Goal: Task Accomplishment & Management: Use online tool/utility

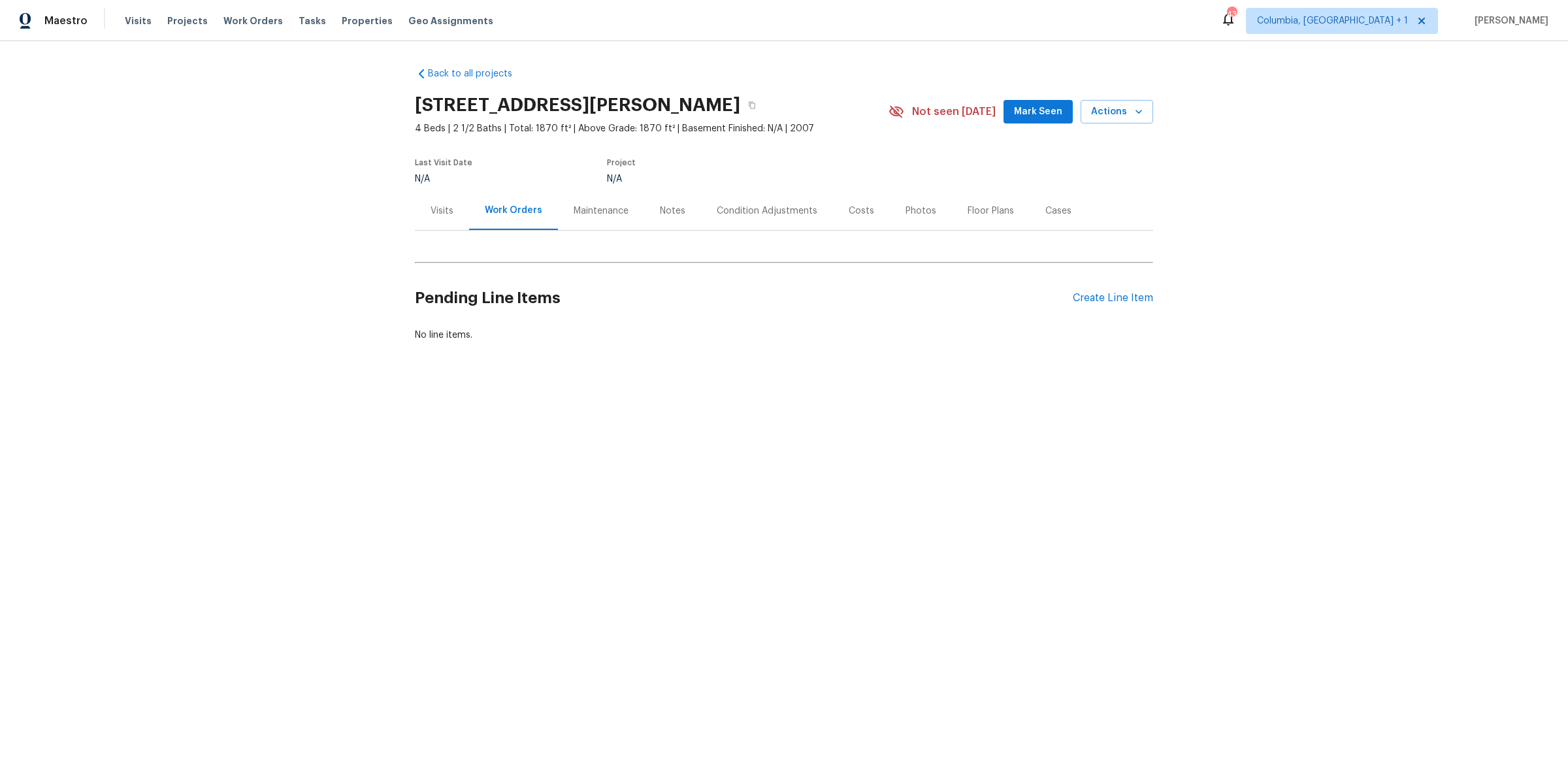
click at [769, 207] on div "Condition Adjustments" at bounding box center [766, 211] width 100 height 13
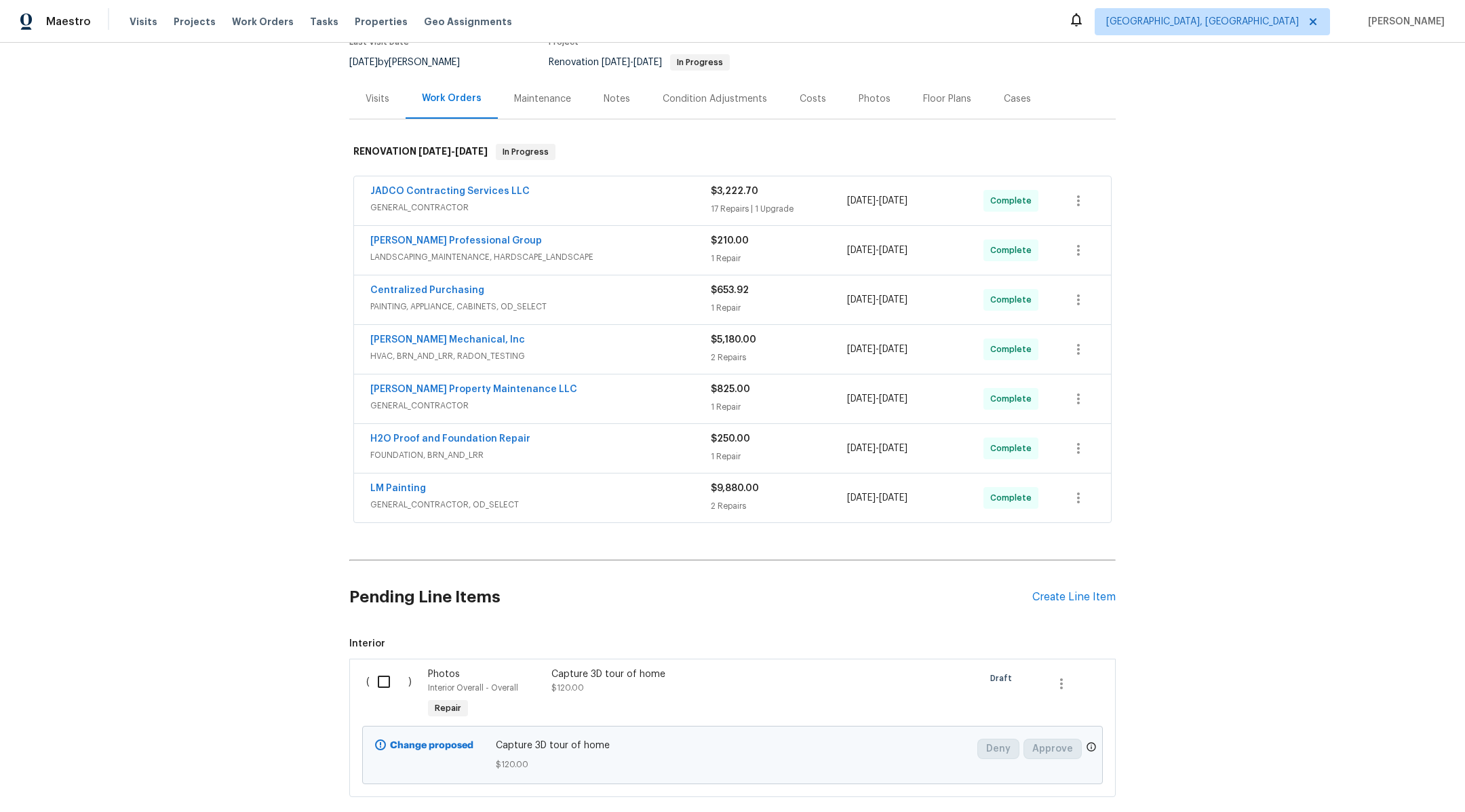
scroll to position [130, 0]
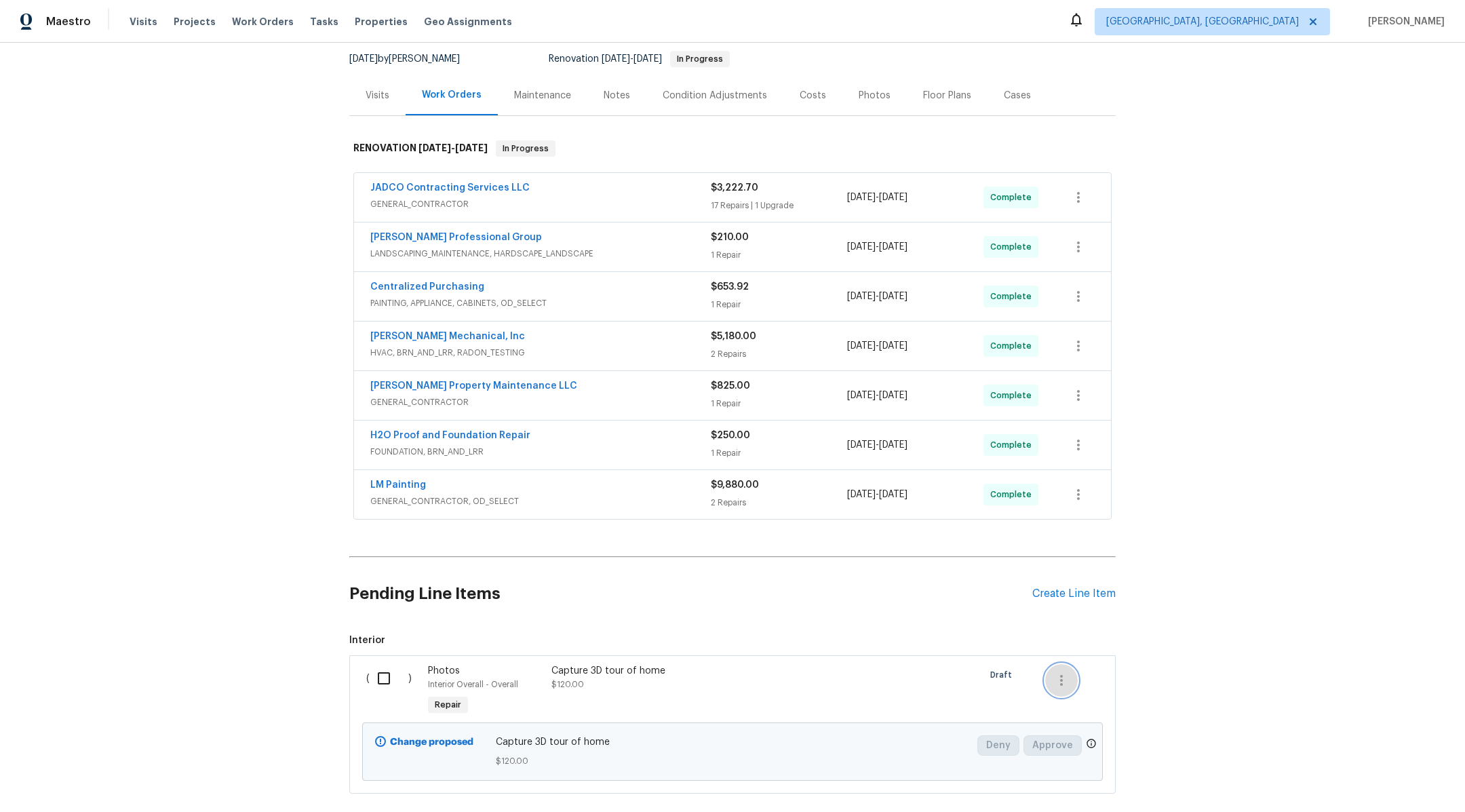
click at [1063, 679] on icon "button" at bounding box center [1061, 680] width 16 height 16
click at [957, 676] on div at bounding box center [732, 406] width 1465 height 812
click at [863, 677] on div at bounding box center [917, 691] width 123 height 62
click at [726, 679] on div "Capture 3D tour of home $120.00" at bounding box center [670, 678] width 239 height 28
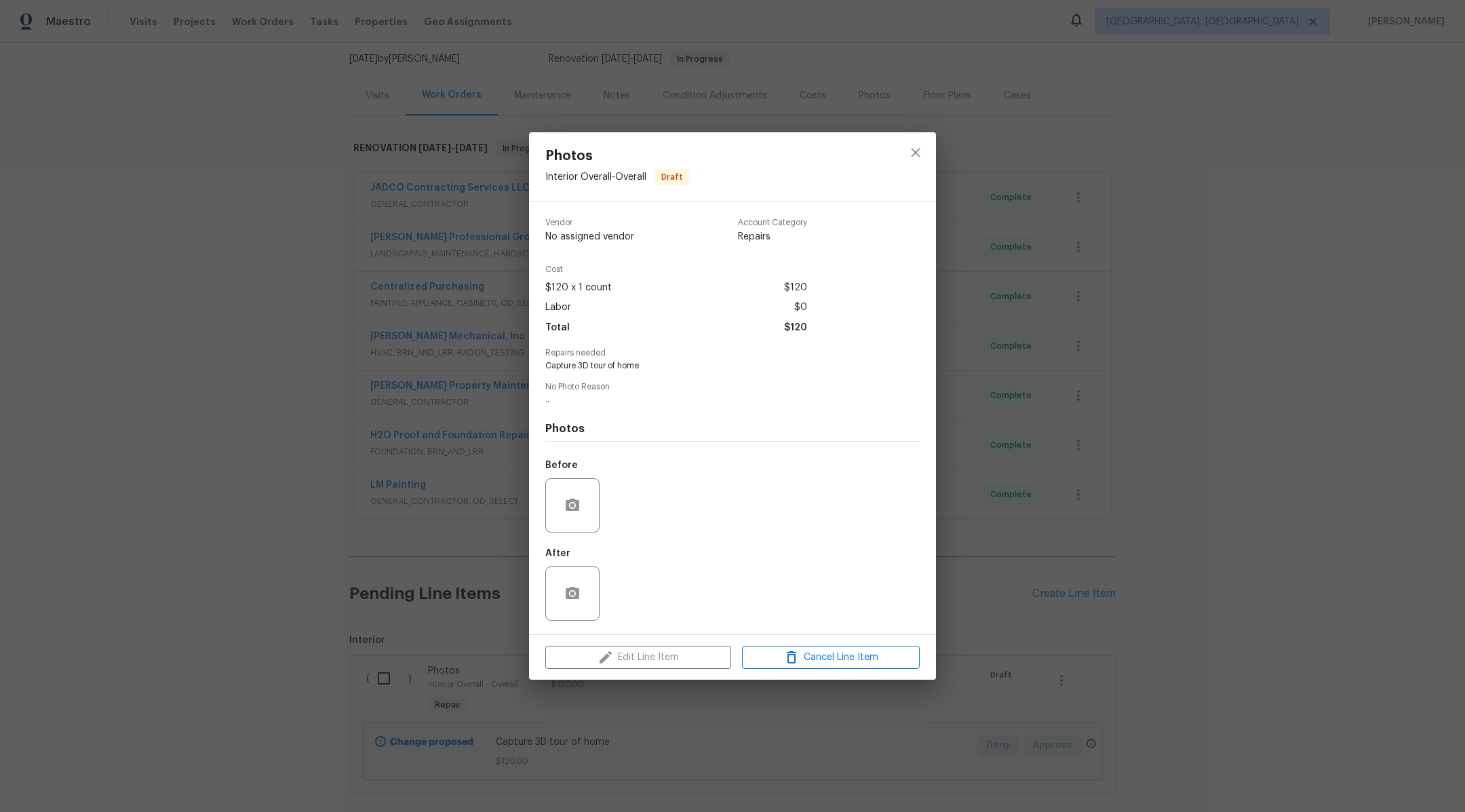
click at [867, 225] on div "Vendor No assigned vendor Account Category Repairs" at bounding box center [732, 236] width 375 height 58
click at [924, 154] on button "close" at bounding box center [916, 152] width 33 height 33
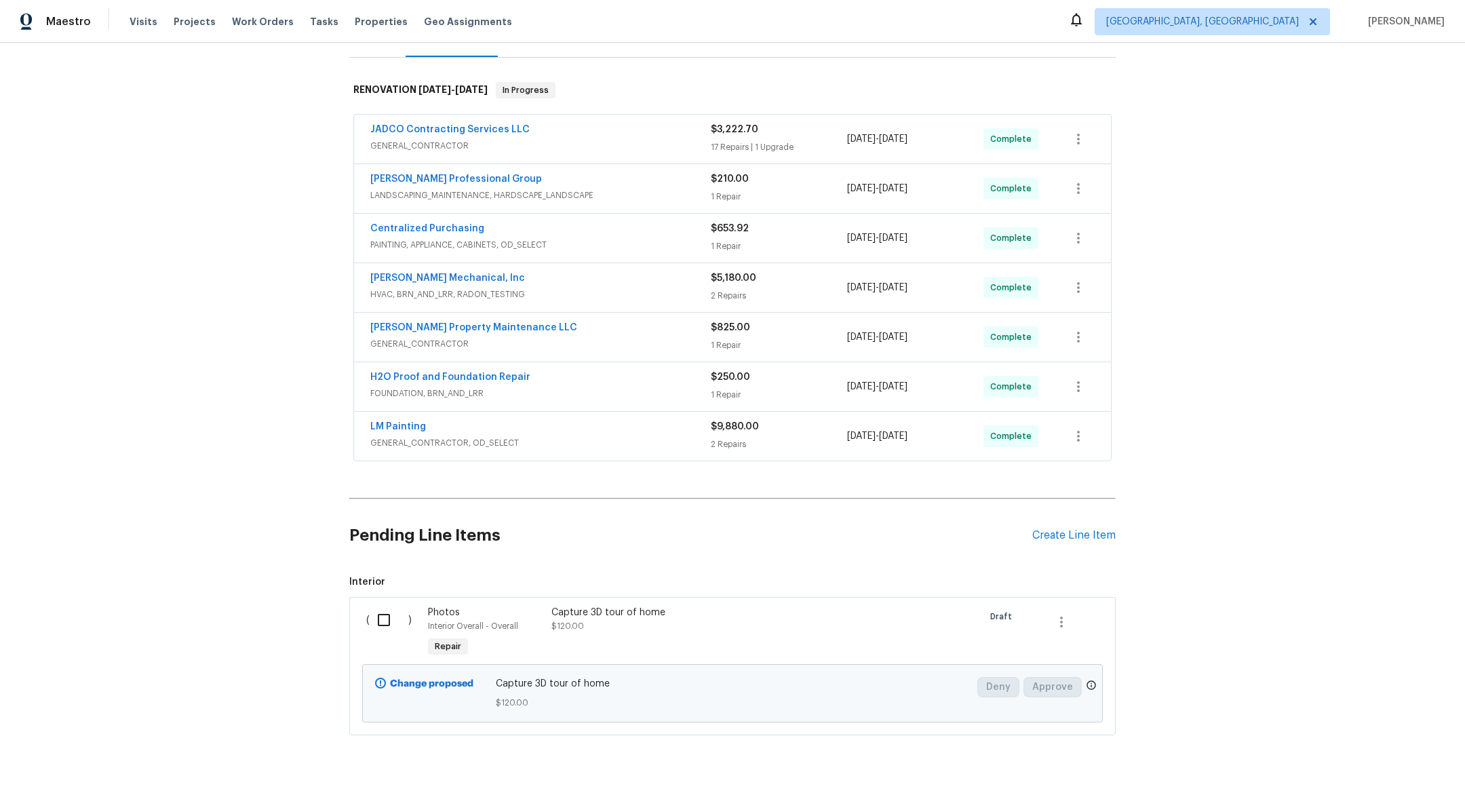
scroll to position [198, 0]
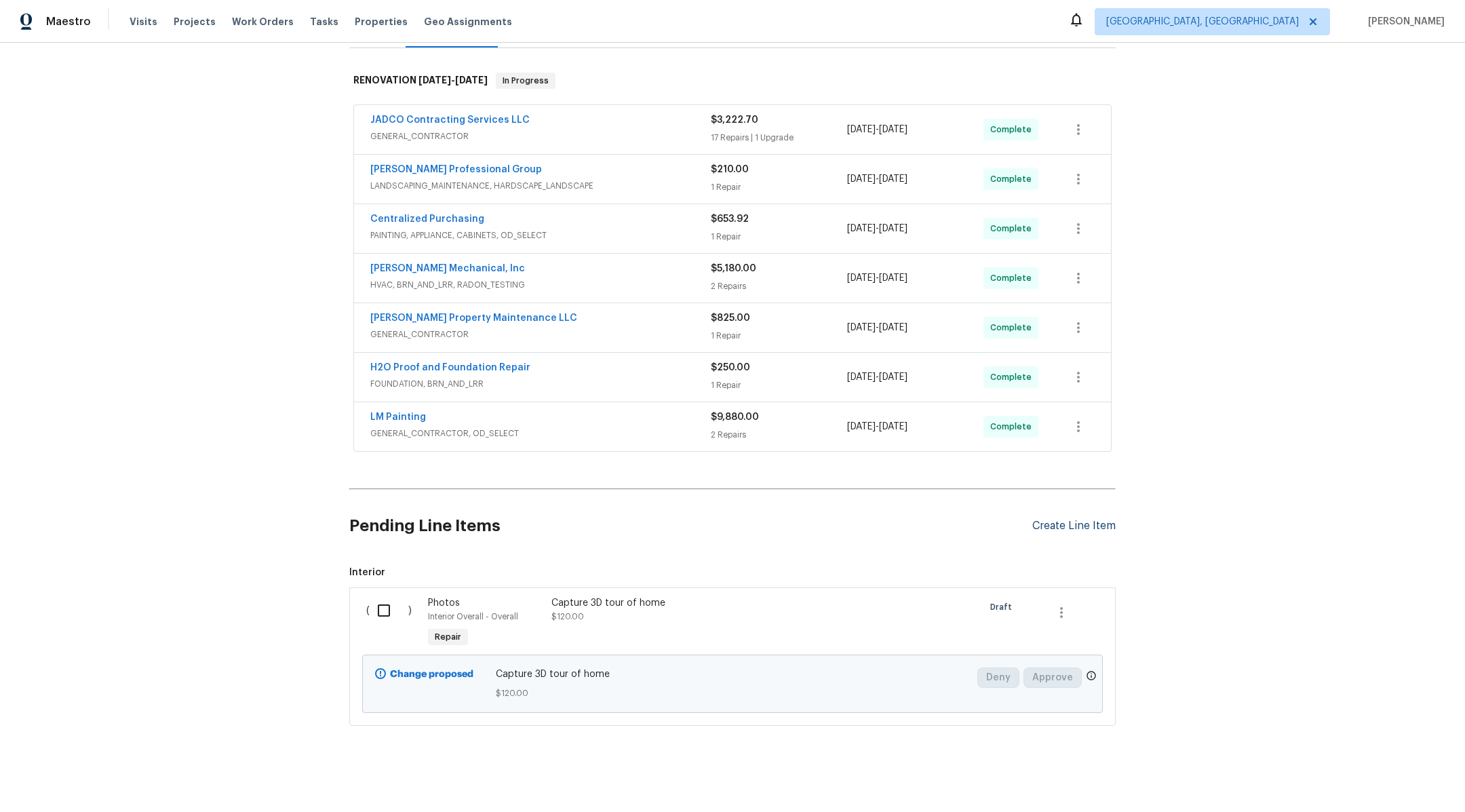
click at [1067, 519] on div "Create Line Item" at bounding box center [1074, 525] width 84 height 13
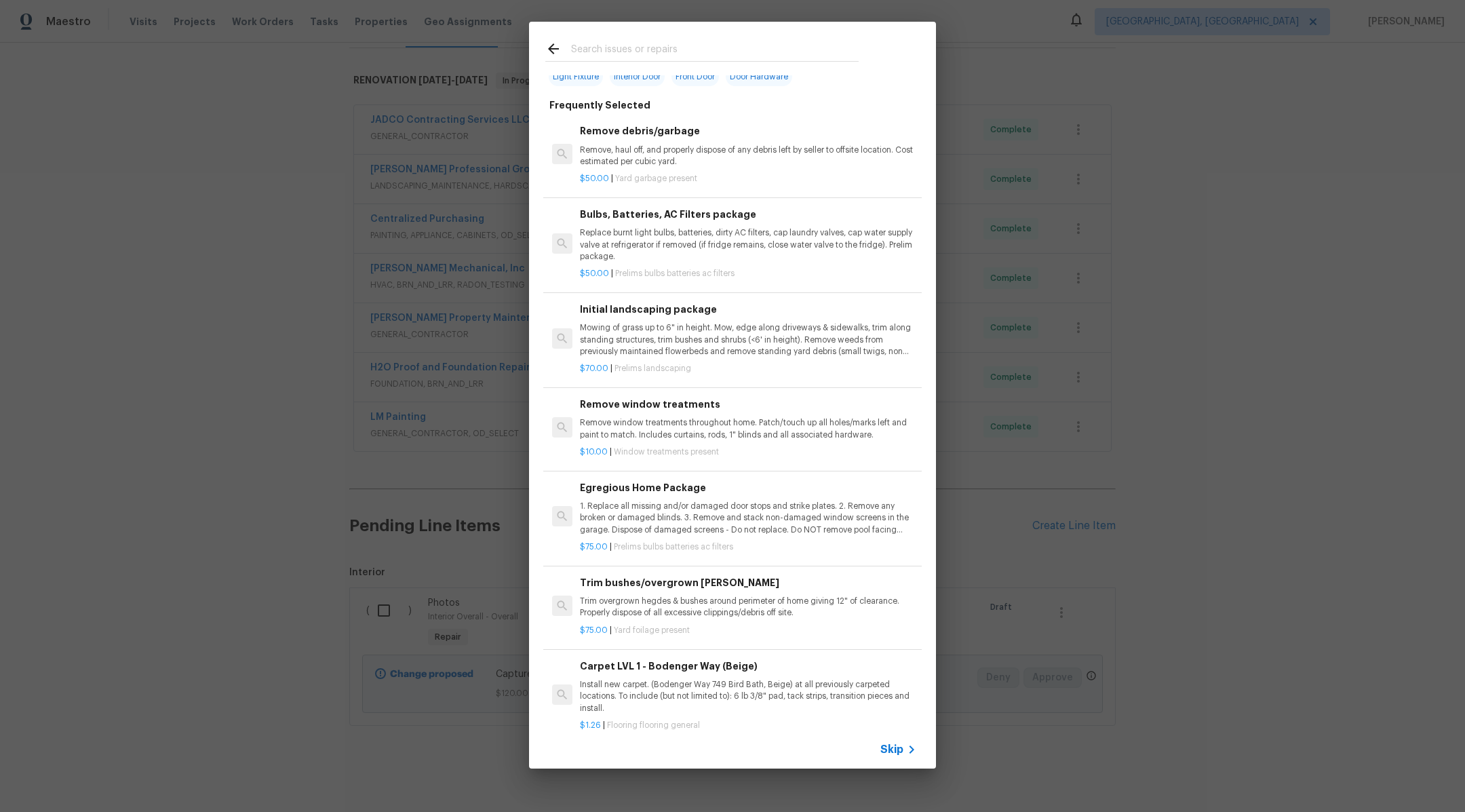
scroll to position [0, 0]
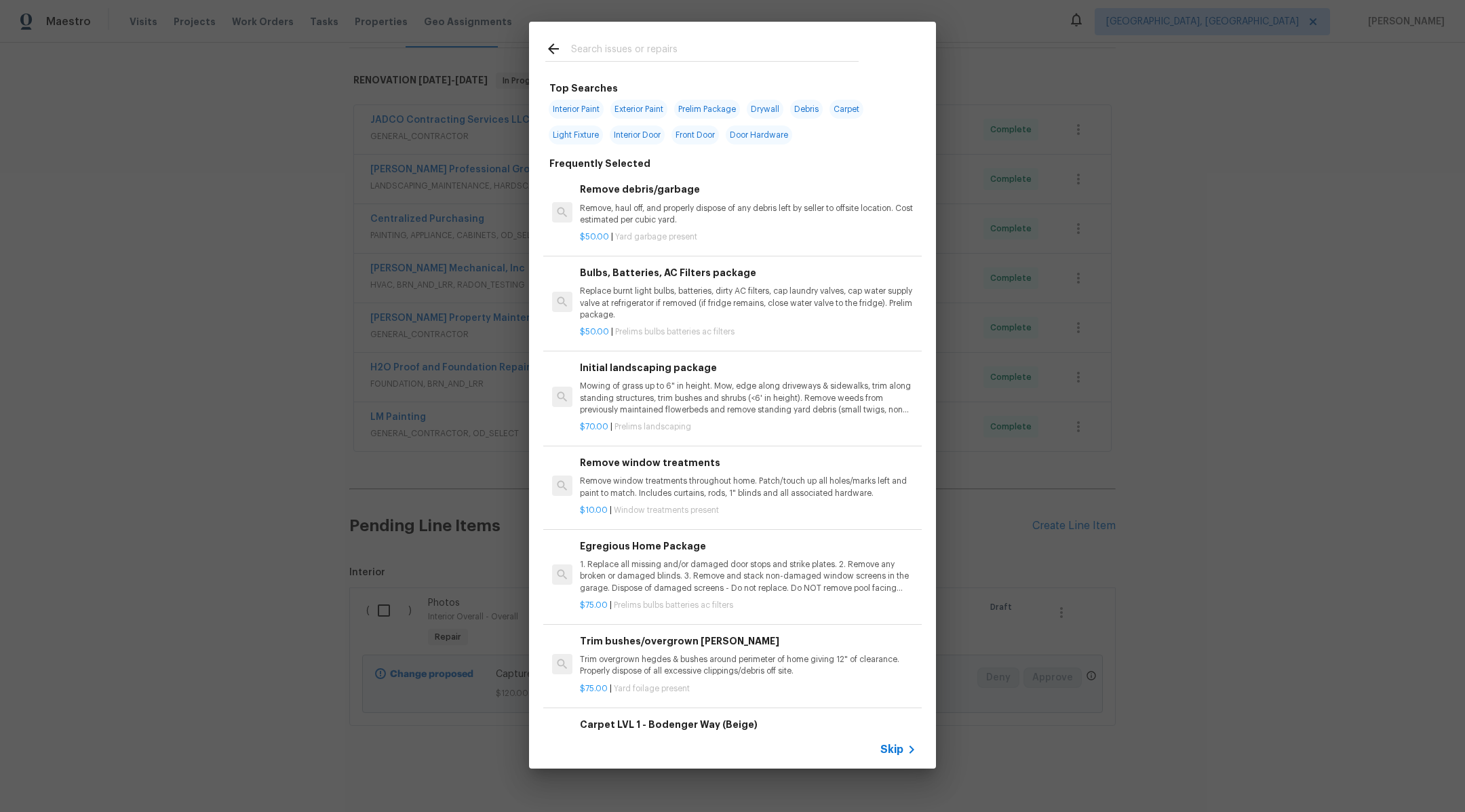
click at [885, 747] on span "Skip" at bounding box center [891, 750] width 23 height 14
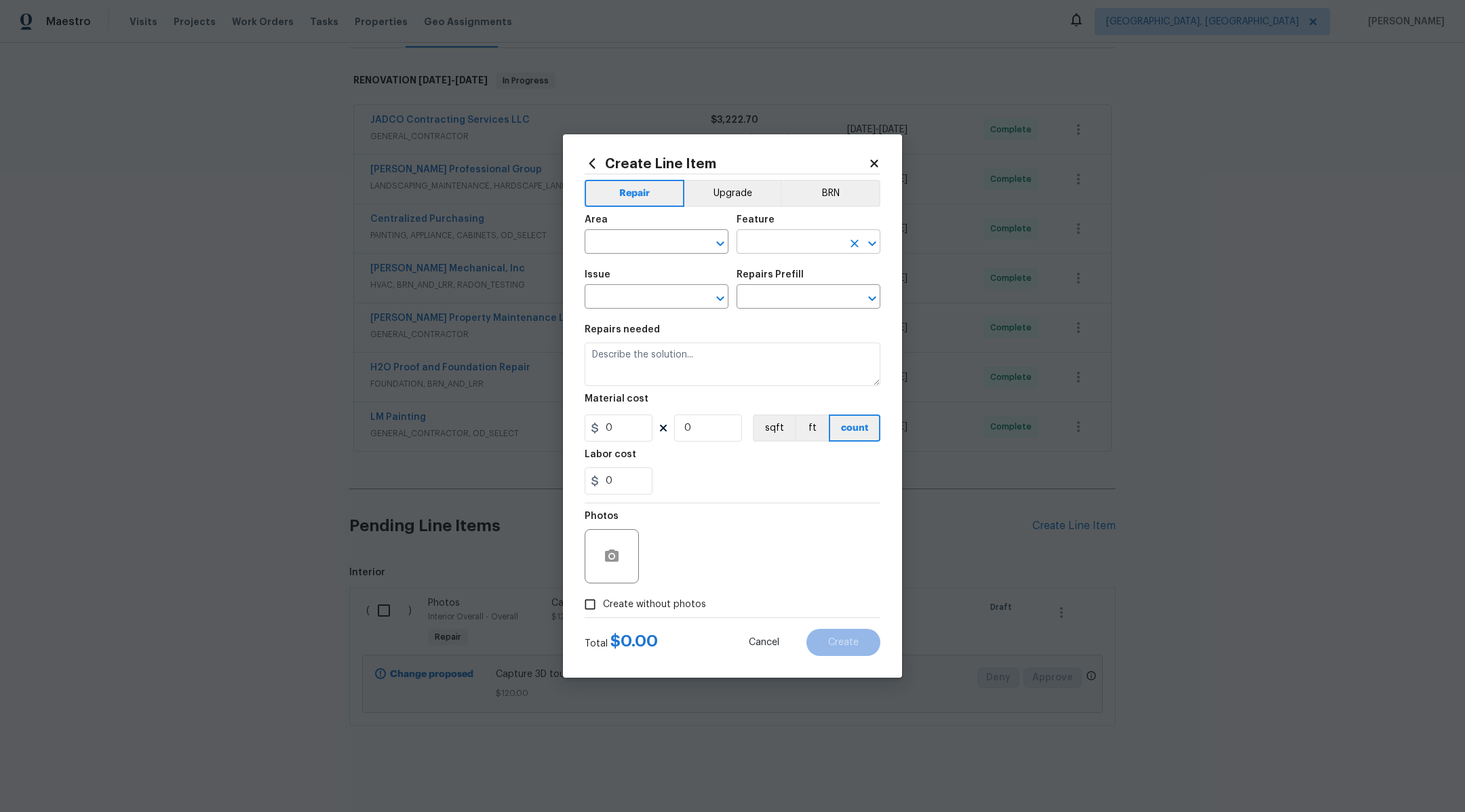
click at [755, 233] on input "text" at bounding box center [789, 243] width 106 height 21
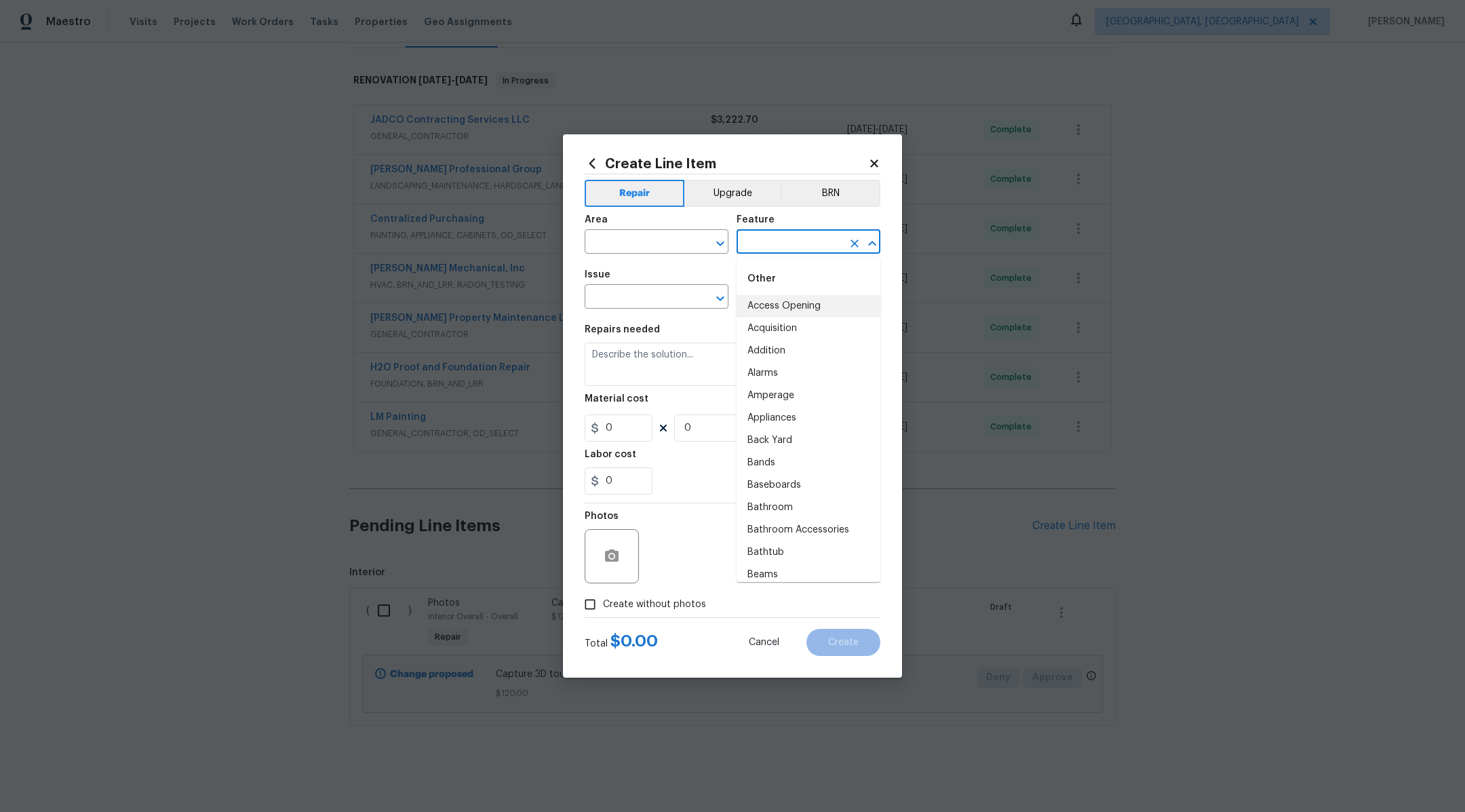
click at [772, 282] on div "Other" at bounding box center [808, 279] width 144 height 33
click at [772, 364] on li "Alarms" at bounding box center [808, 374] width 144 height 22
type input "Alarms"
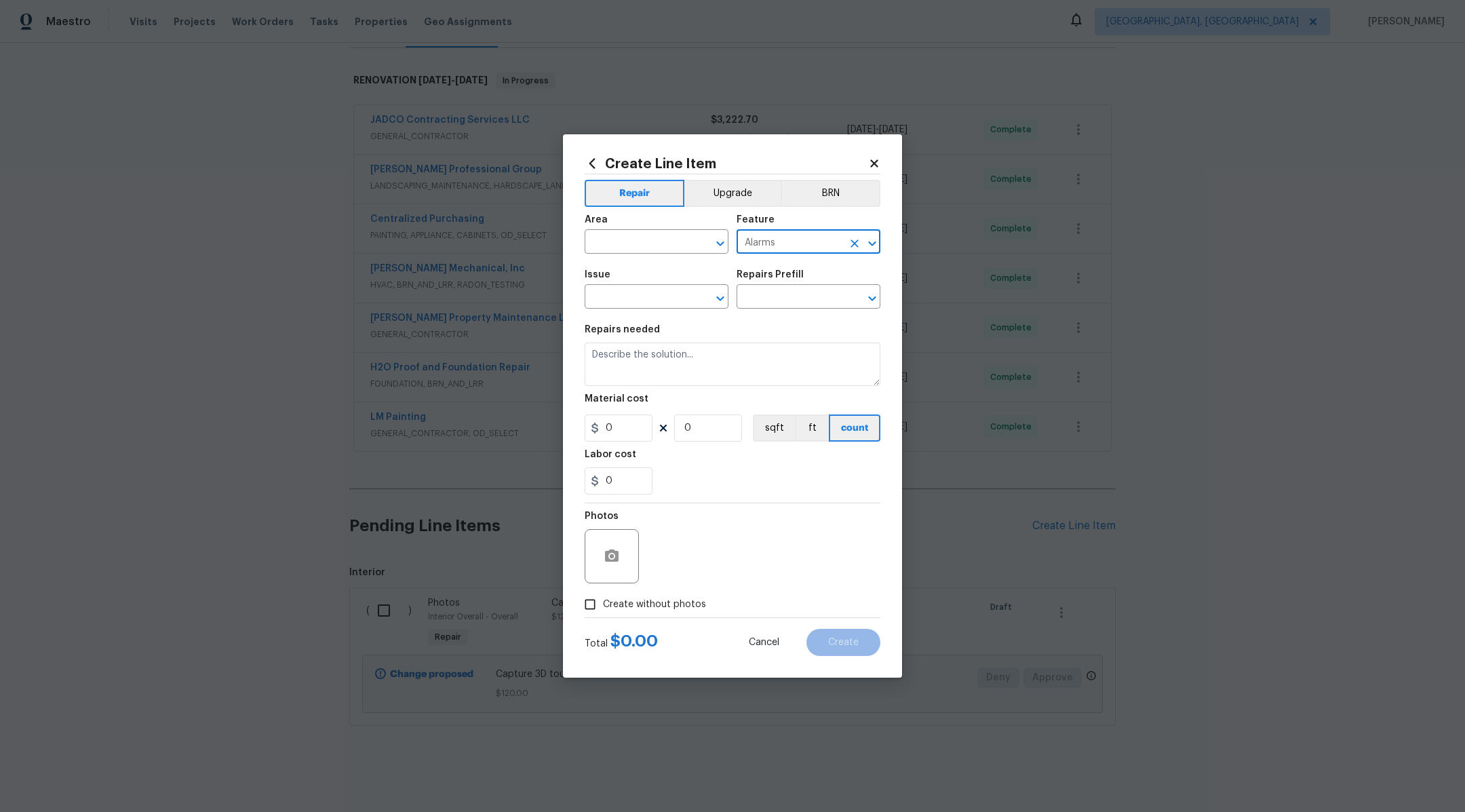
click at [765, 236] on input "Alarms" at bounding box center [789, 243] width 106 height 21
click at [649, 232] on div "Area" at bounding box center [656, 224] width 144 height 17
click at [867, 161] on h2 "Create Line Item" at bounding box center [726, 163] width 283 height 15
click at [884, 164] on div "Create Line Item Repair Upgrade BRN Area ​ Feature Alarms ​ Issue ​ Repairs Pre…" at bounding box center [733, 406] width 339 height 543
click at [878, 169] on icon at bounding box center [874, 164] width 12 height 12
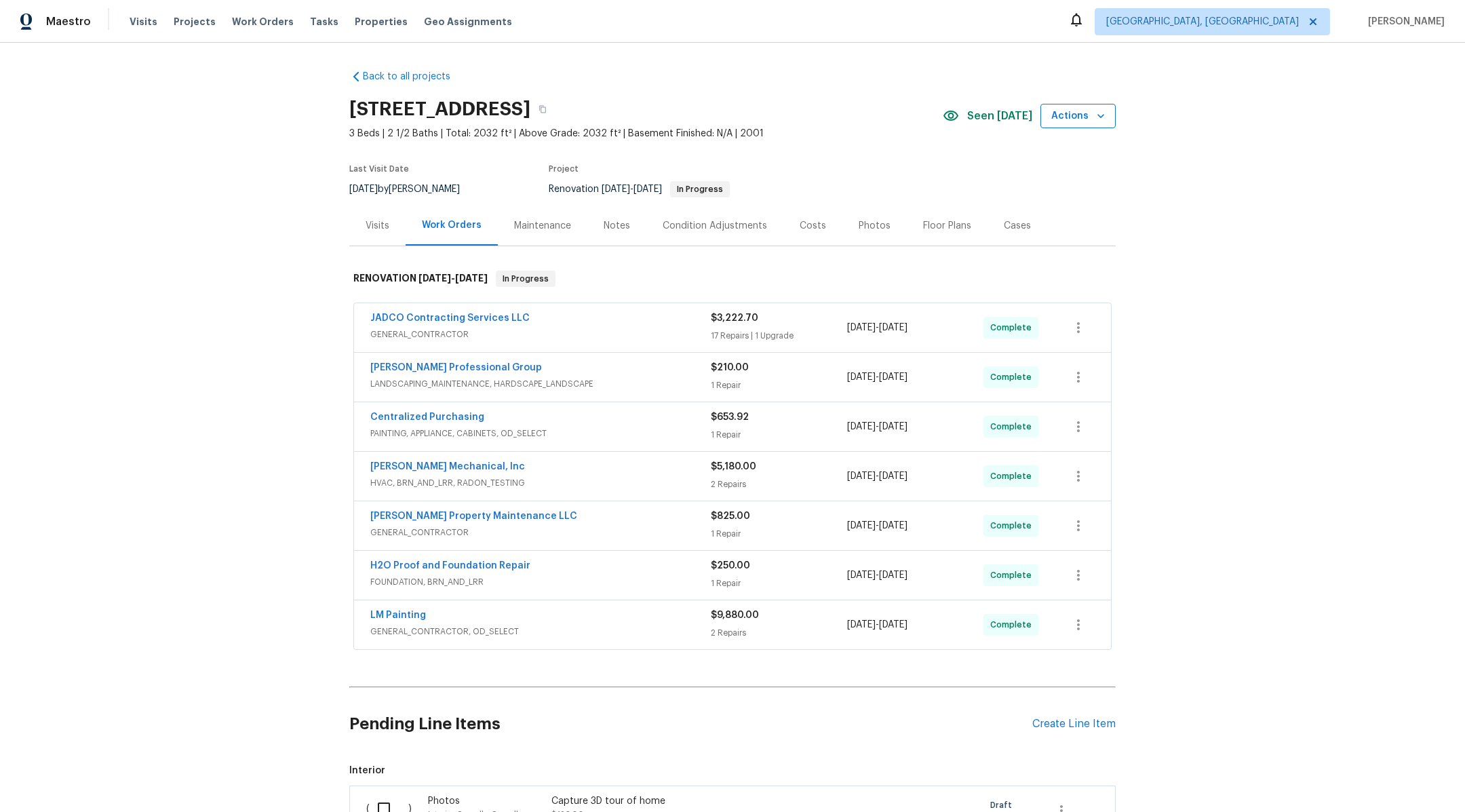
click at [1082, 115] on span "Actions" at bounding box center [1078, 116] width 53 height 17
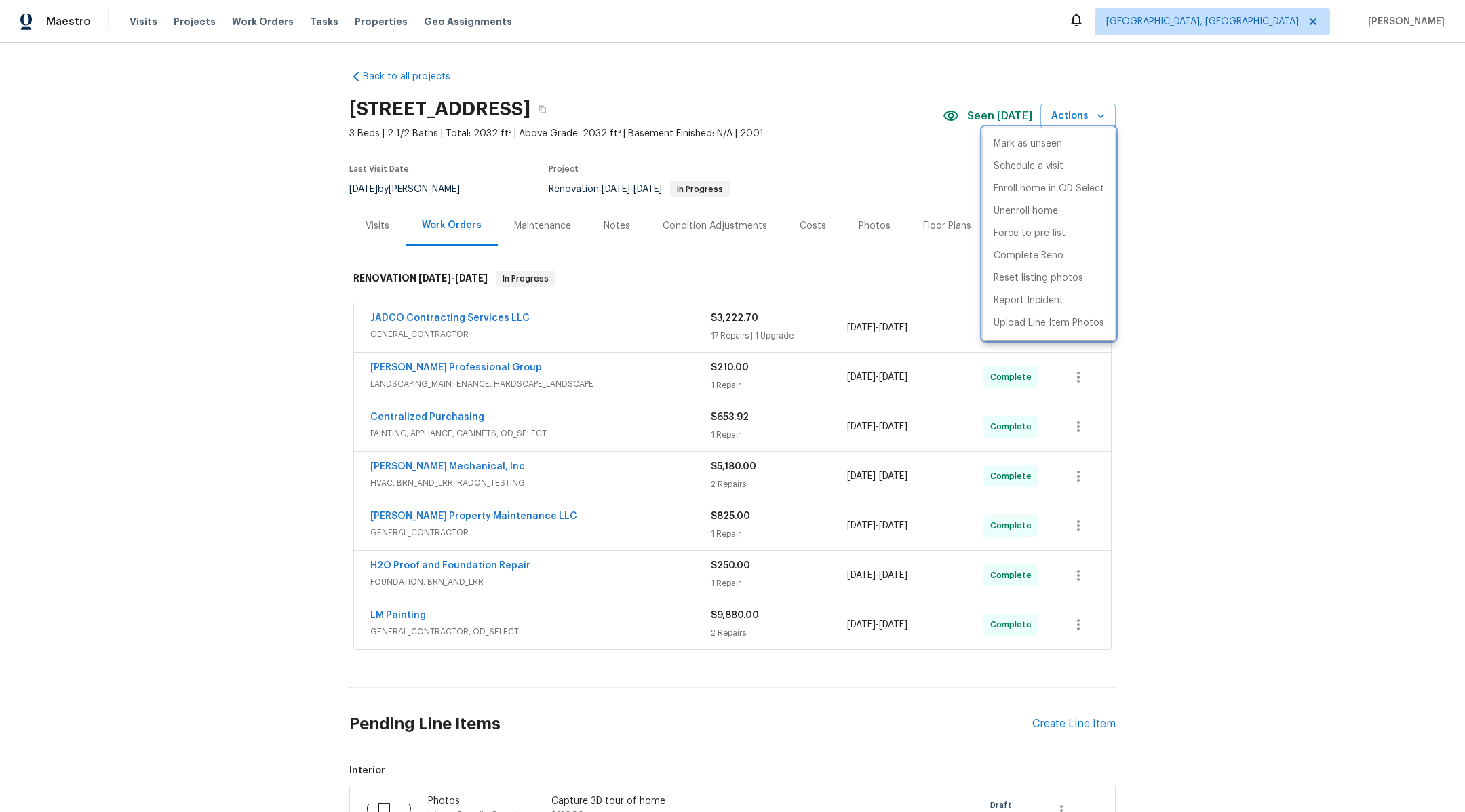
click at [1235, 361] on div at bounding box center [732, 406] width 1465 height 812
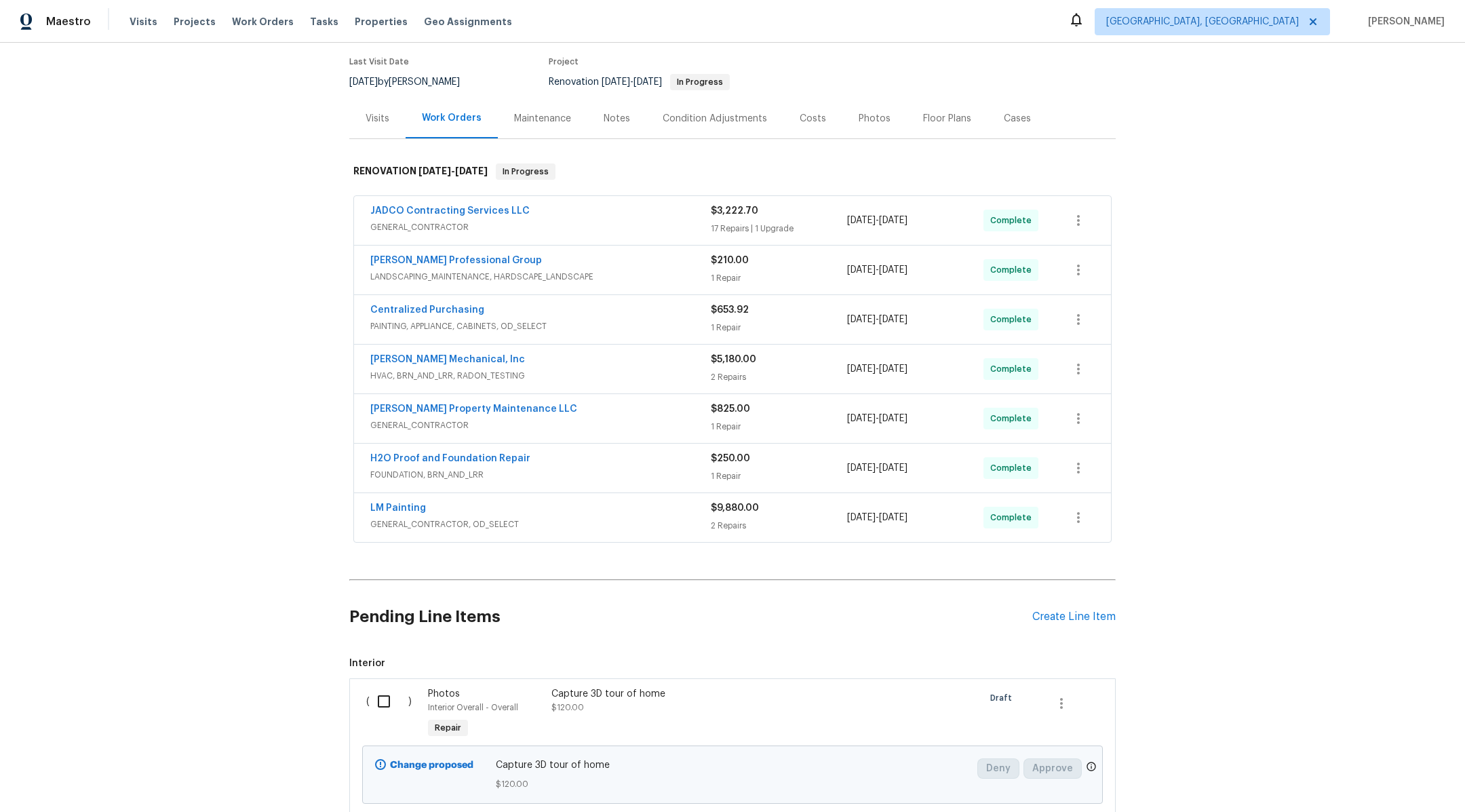
scroll to position [105, 0]
click at [566, 714] on div "Capture 3D tour of home $120.00" at bounding box center [671, 716] width 247 height 62
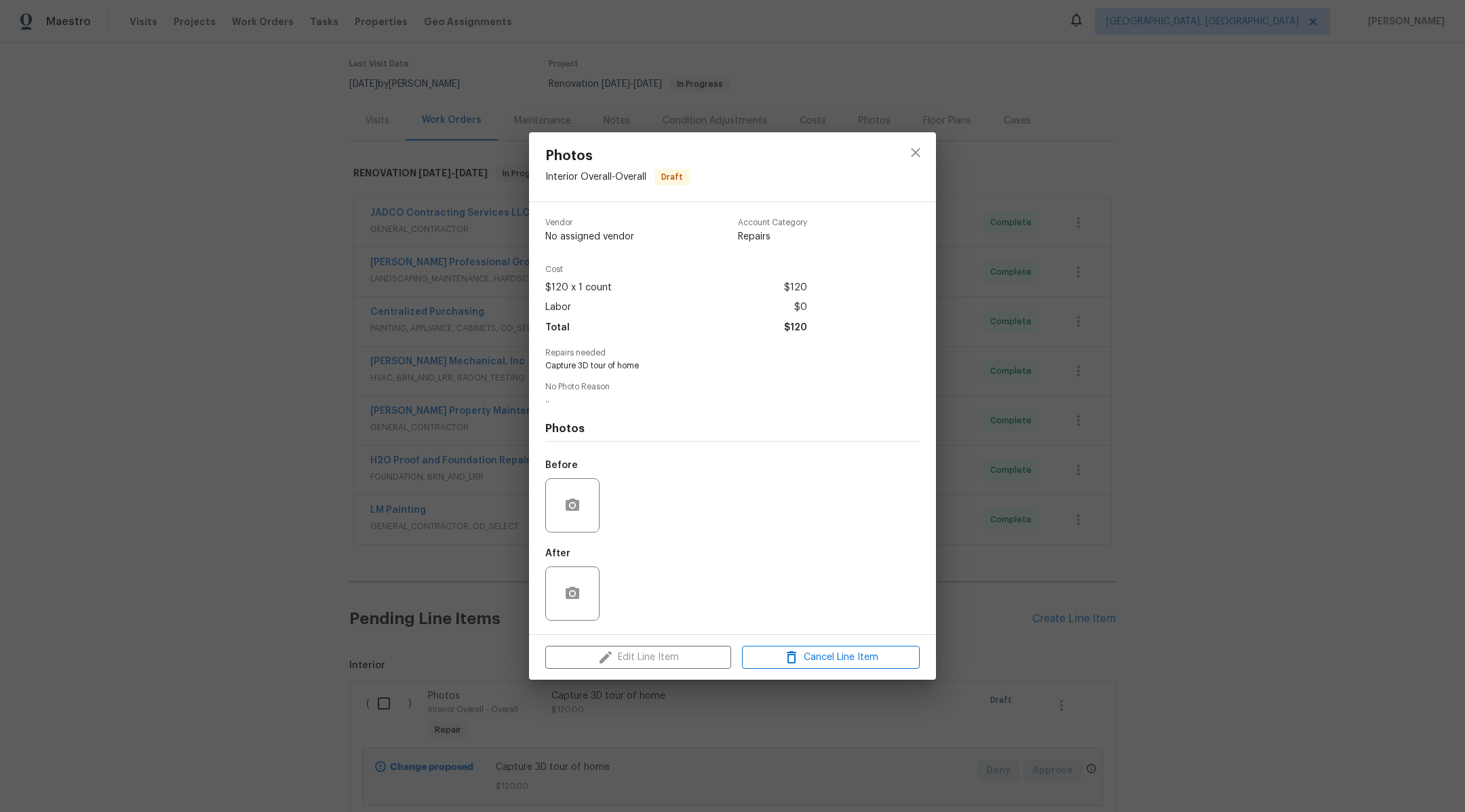
click at [550, 712] on div "Photos Interior Overall - Overall Draft Vendor No assigned vendor Account Categ…" at bounding box center [732, 406] width 1465 height 812
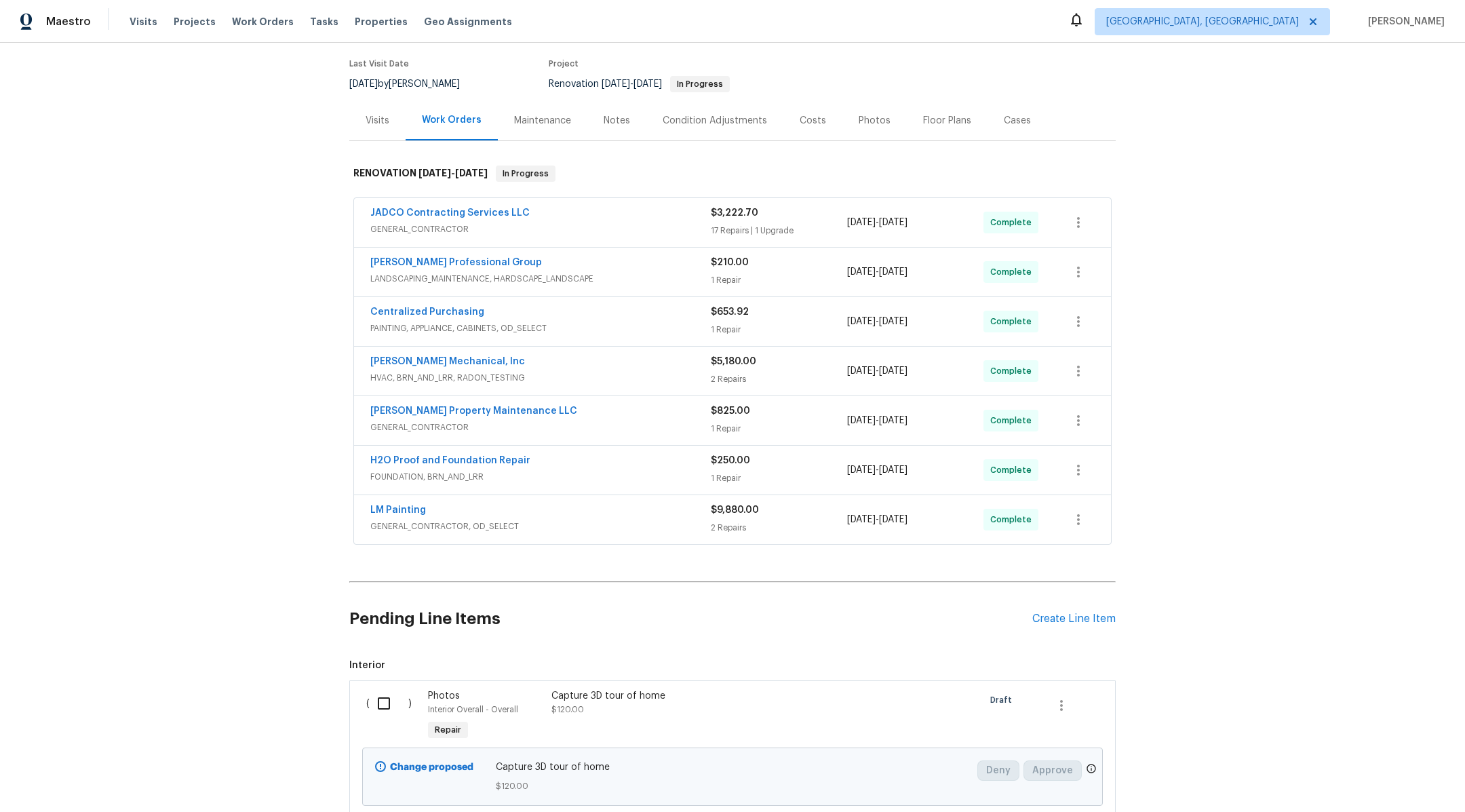
click at [582, 232] on span "GENERAL_CONTRACTOR" at bounding box center [540, 229] width 340 height 14
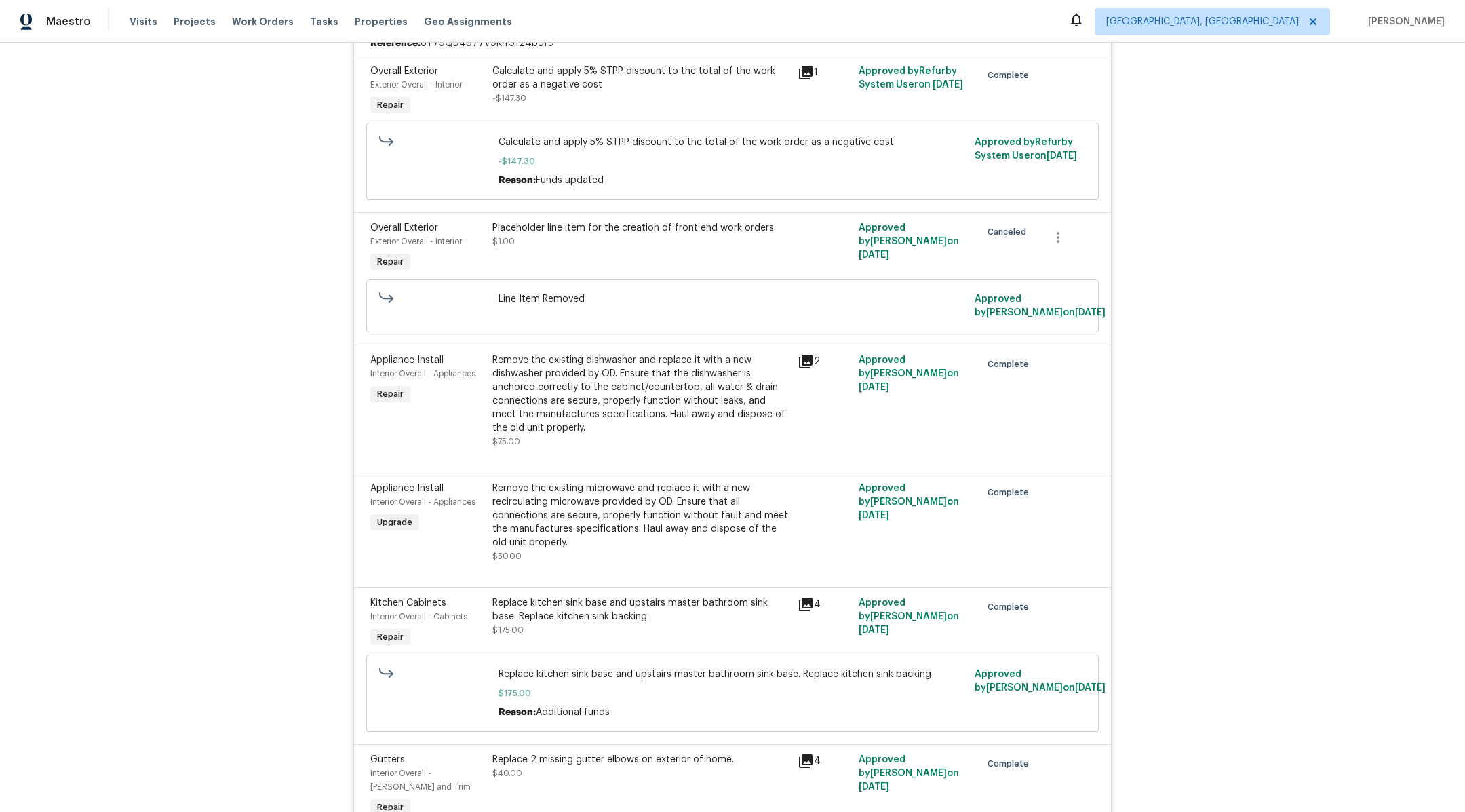
scroll to position [0, 0]
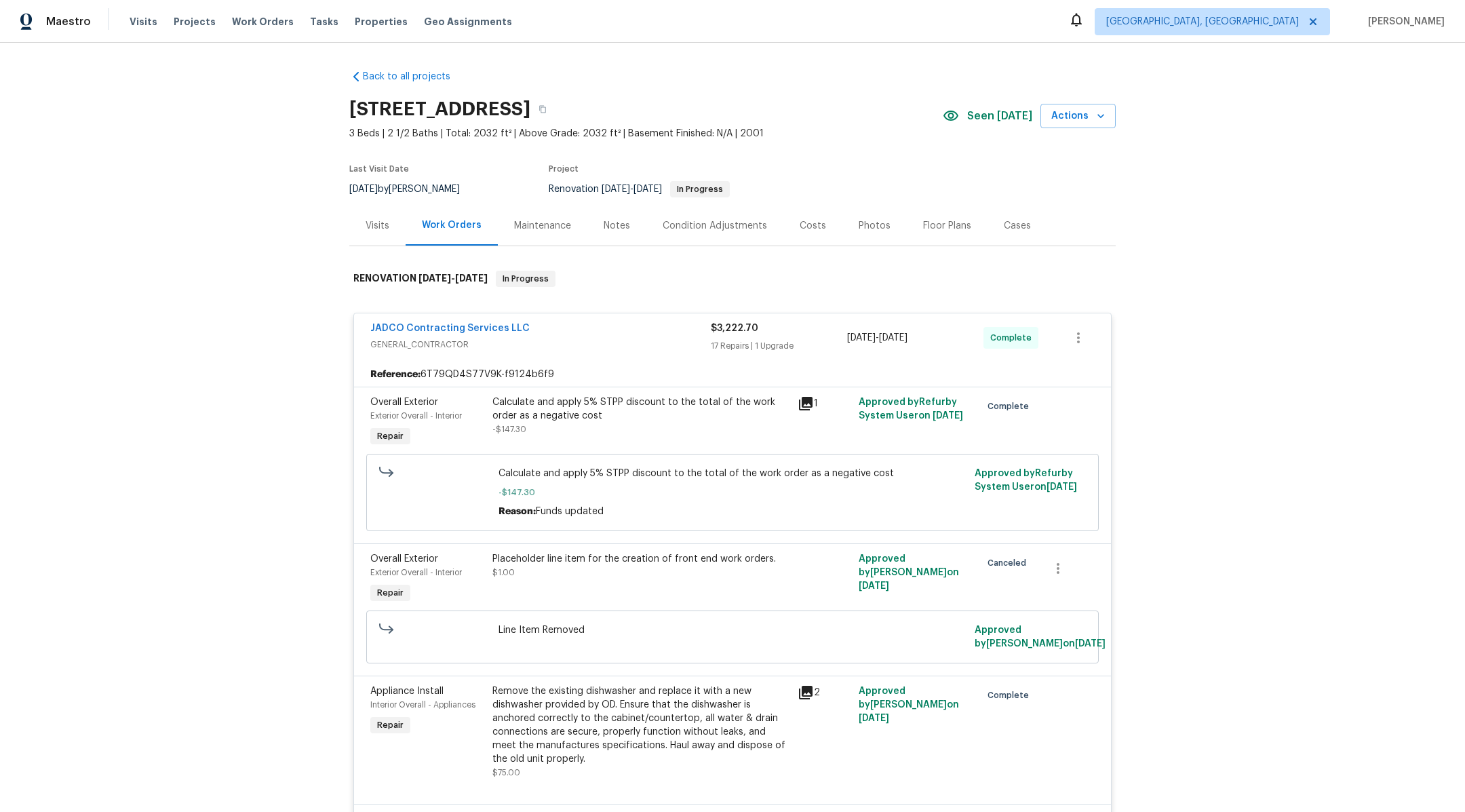
click at [449, 226] on div "Work Orders" at bounding box center [451, 226] width 59 height 14
click at [1082, 338] on icon "button" at bounding box center [1078, 338] width 16 height 16
click at [1184, 258] on div at bounding box center [732, 406] width 1465 height 812
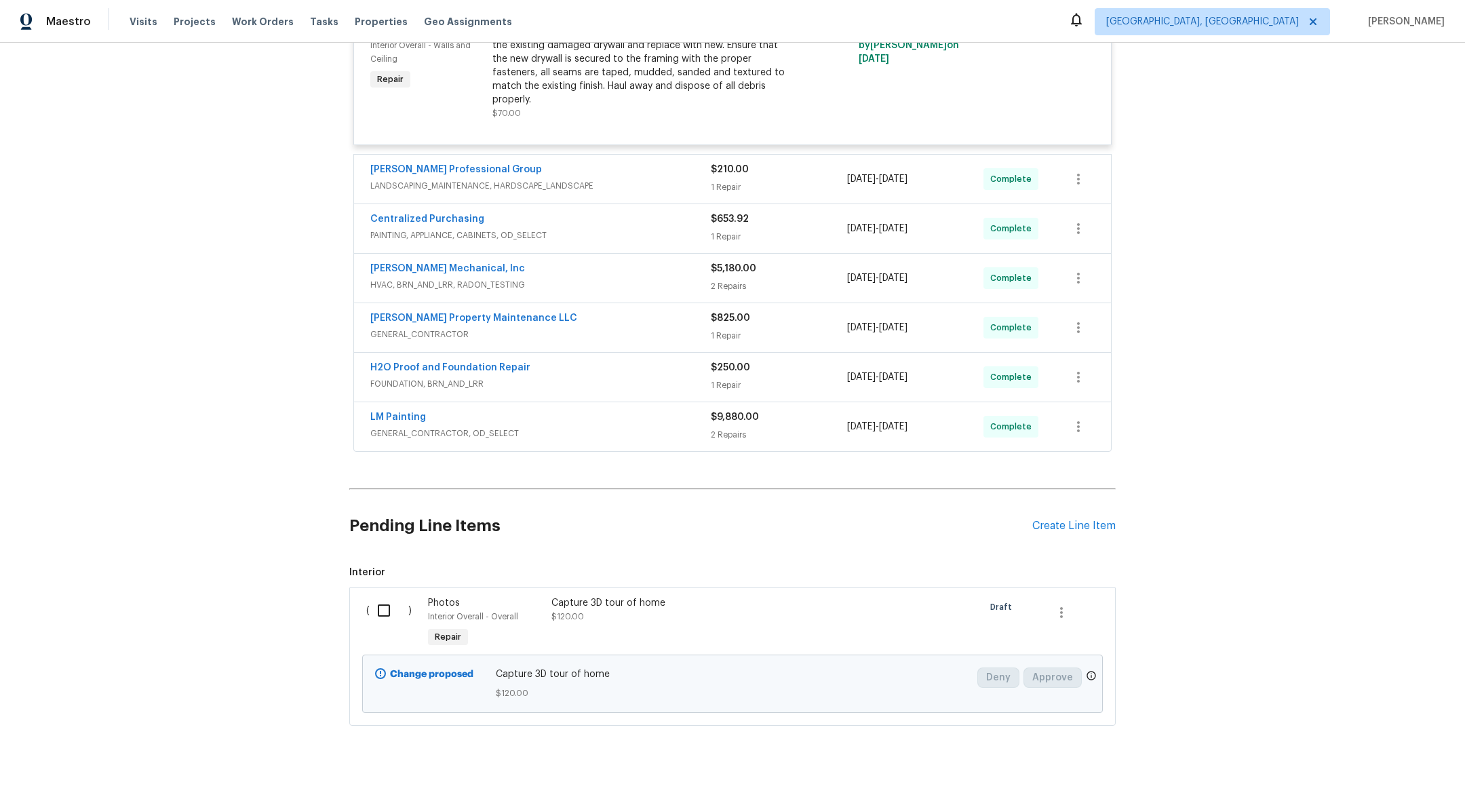
scroll to position [2819, 0]
click at [628, 685] on span "$120.00" at bounding box center [733, 691] width 475 height 14
click at [628, 632] on div "Capture 3D tour of home $120.00" at bounding box center [671, 621] width 247 height 62
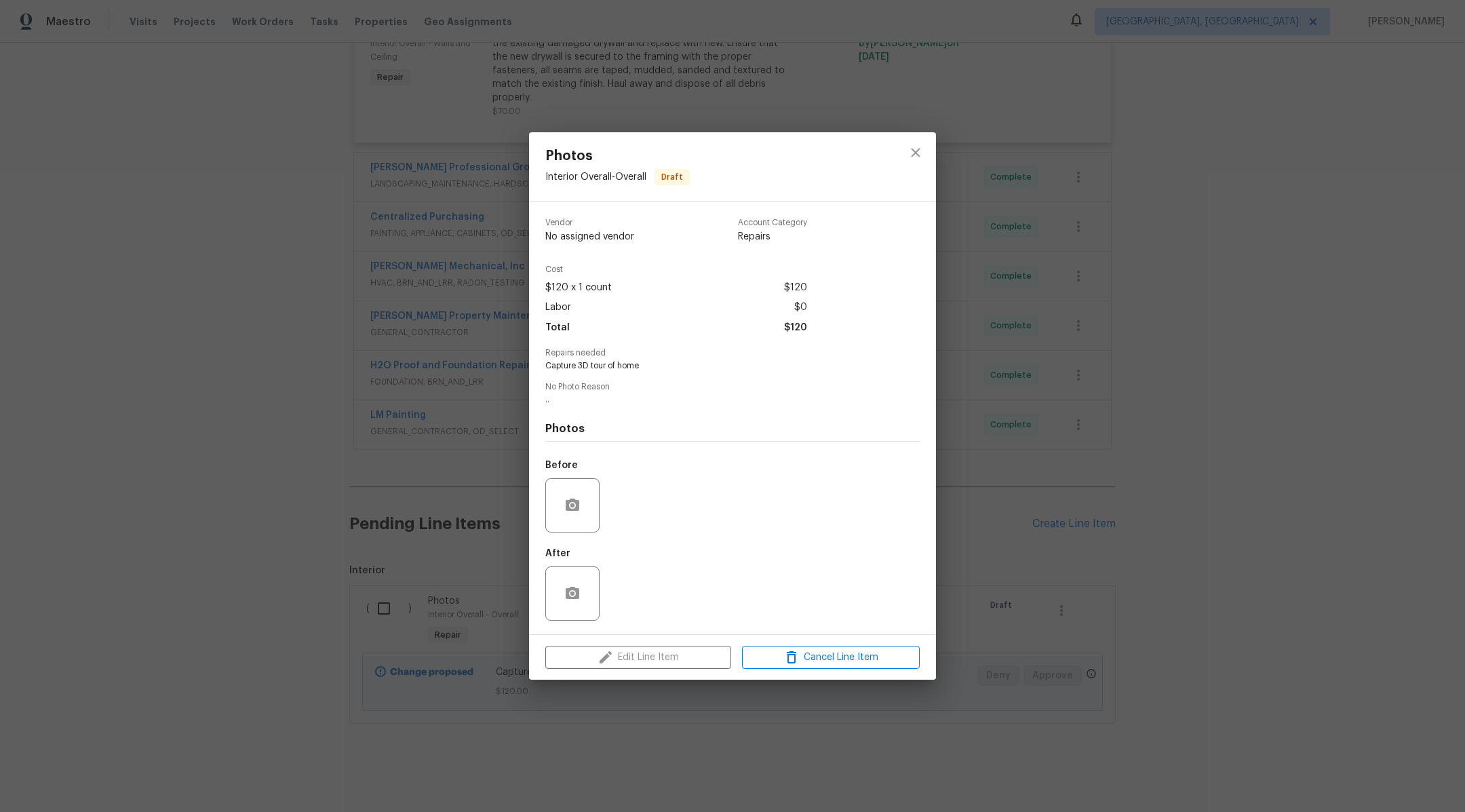
click at [288, 476] on div "Photos Interior Overall - Overall Draft Vendor No assigned vendor Account Categ…" at bounding box center [732, 406] width 1465 height 812
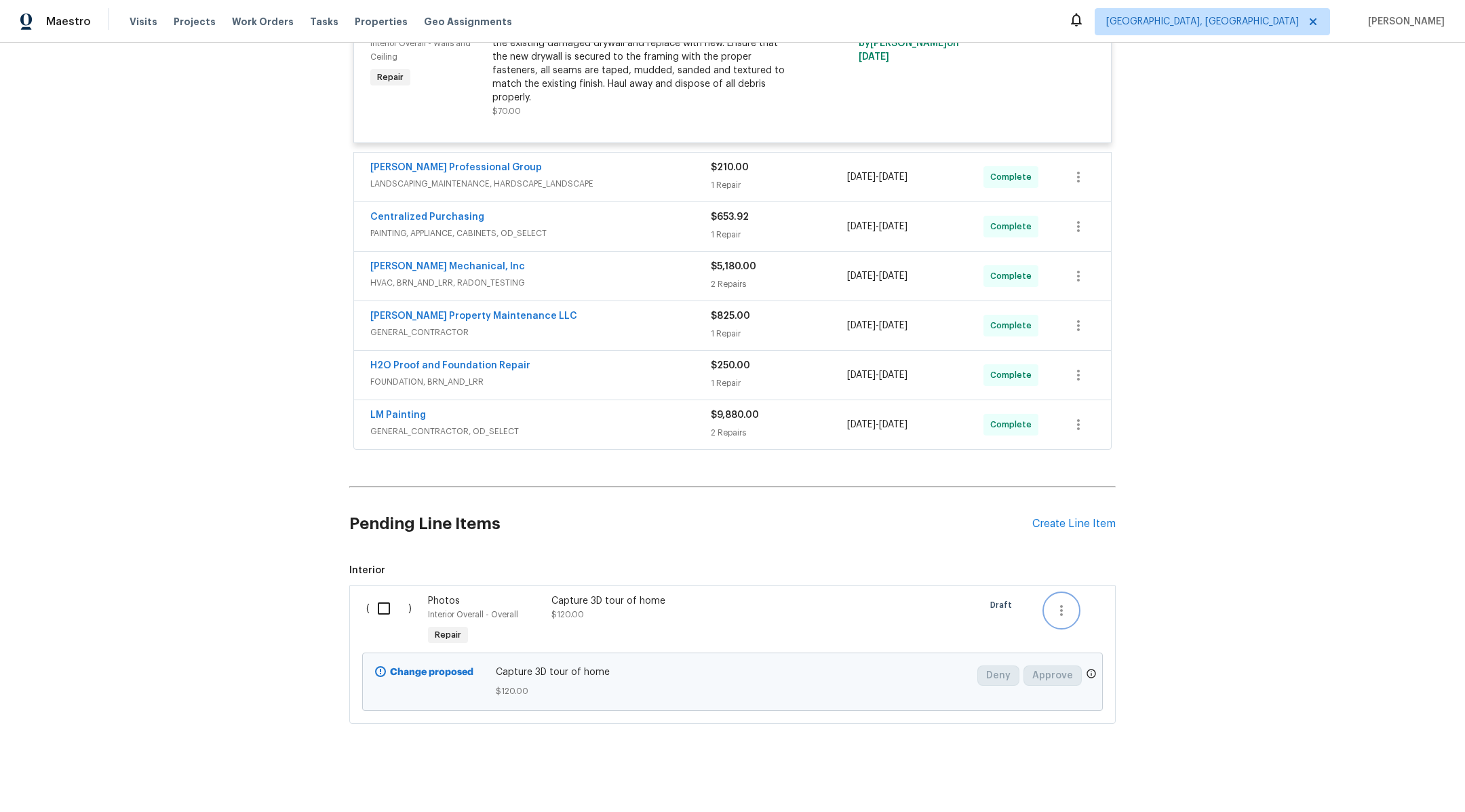
click at [1069, 605] on icon "button" at bounding box center [1061, 610] width 16 height 16
click at [1168, 518] on div at bounding box center [732, 406] width 1465 height 812
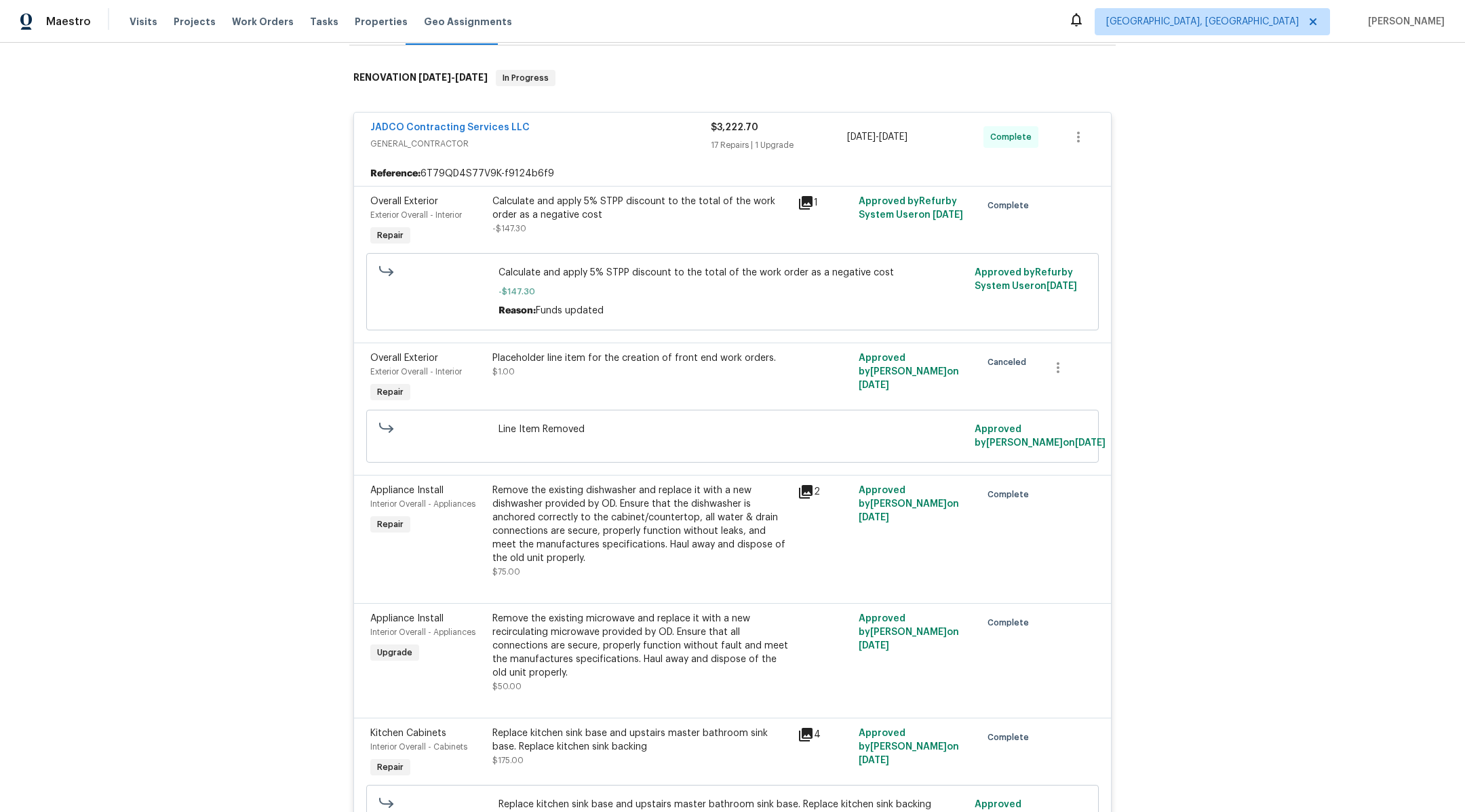
scroll to position [0, 0]
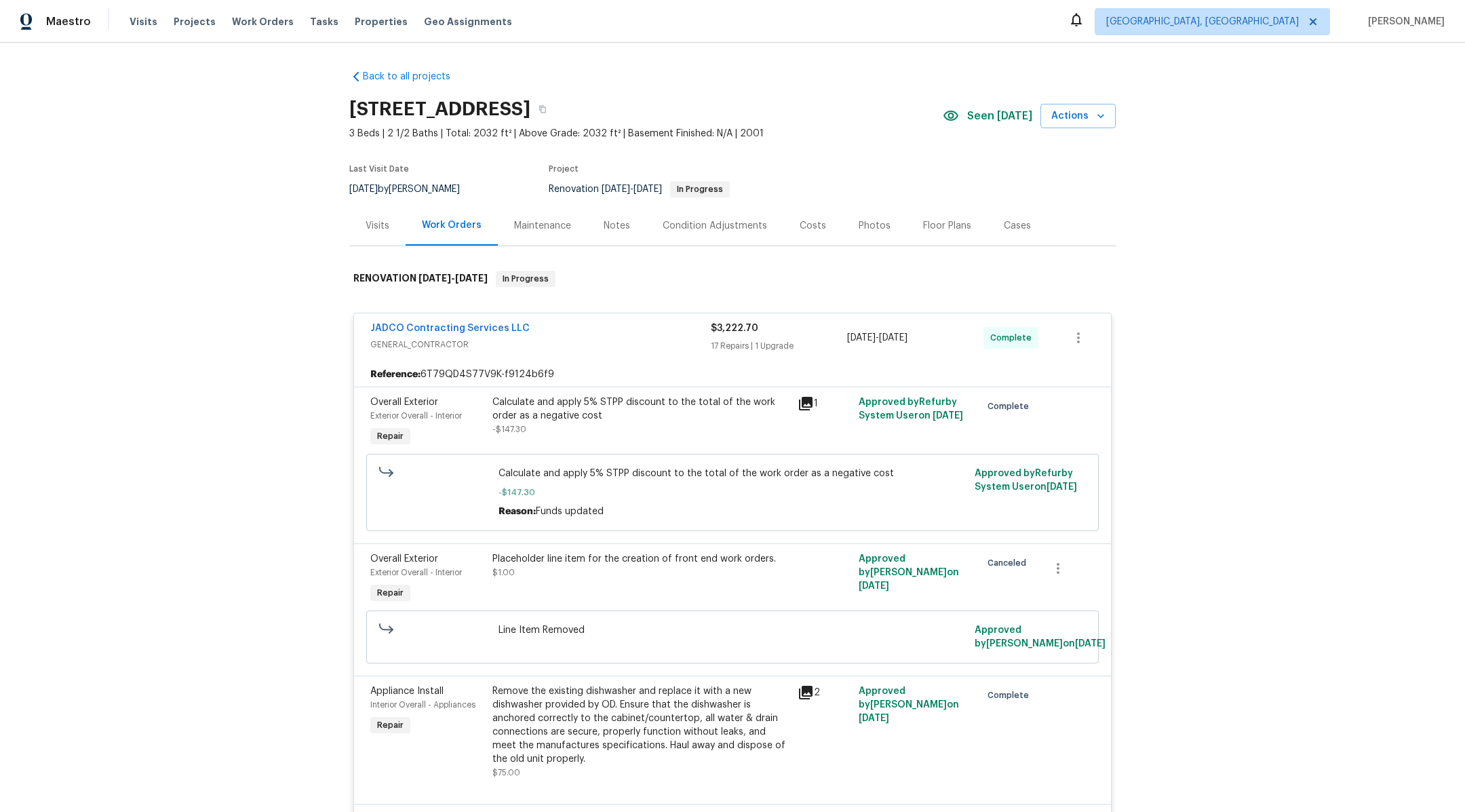
click at [440, 222] on div "Work Orders" at bounding box center [451, 226] width 59 height 14
click at [525, 226] on div "Maintenance" at bounding box center [543, 226] width 57 height 14
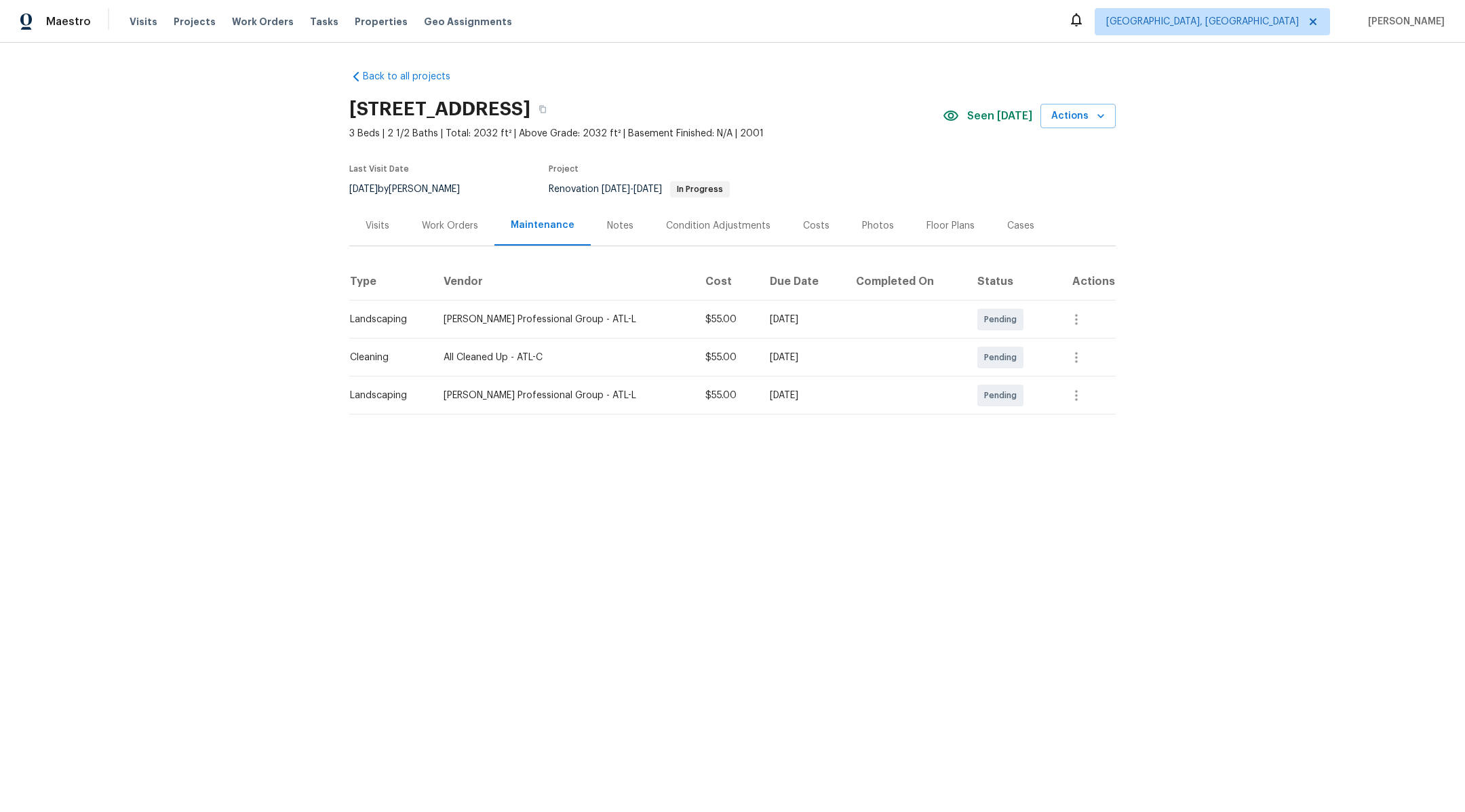
click at [437, 224] on div "Work Orders" at bounding box center [450, 226] width 56 height 14
